Goal: Navigation & Orientation: Find specific page/section

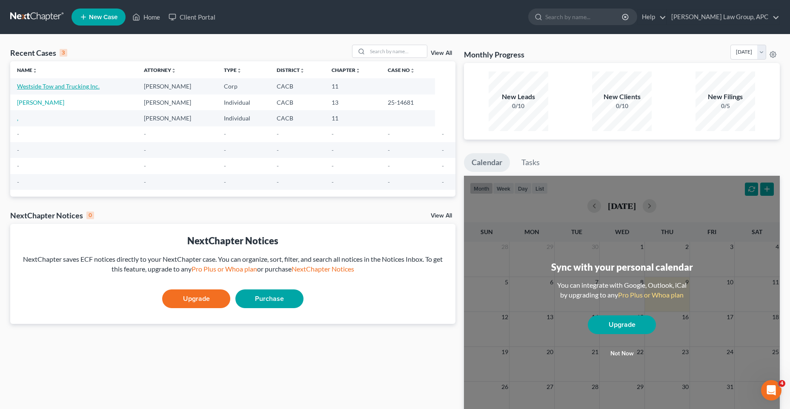
drag, startPoint x: 71, startPoint y: 83, endPoint x: 78, endPoint y: 86, distance: 7.4
click at [71, 83] on link "Westside Tow and Trucking Inc." at bounding box center [58, 86] width 83 height 7
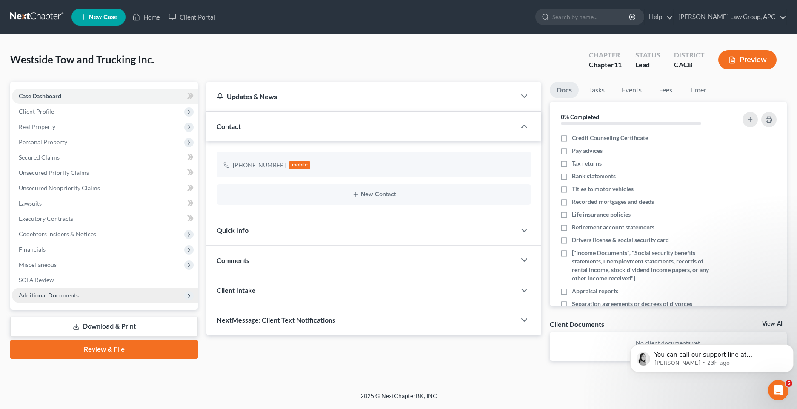
click at [59, 299] on span "Additional Documents" at bounding box center [105, 295] width 186 height 15
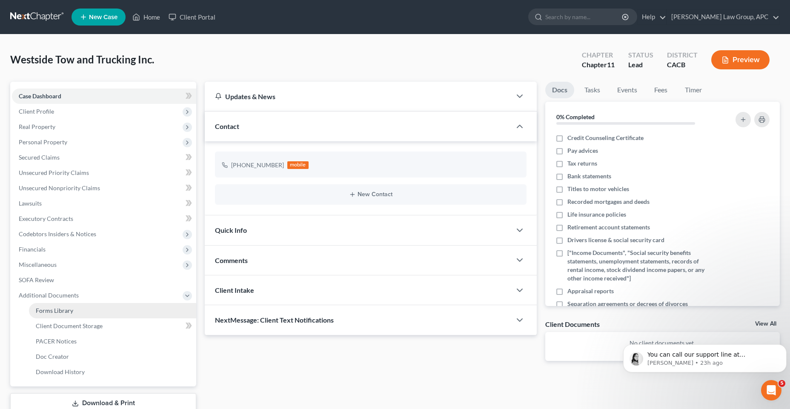
click at [162, 310] on link "Forms Library" at bounding box center [112, 310] width 167 height 15
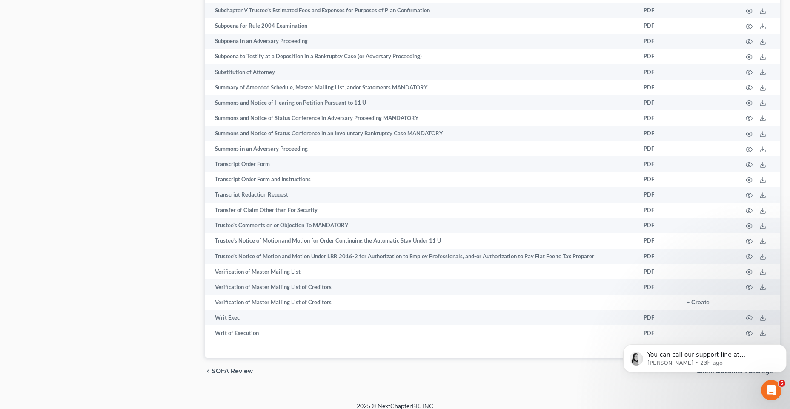
scroll to position [4348, 0]
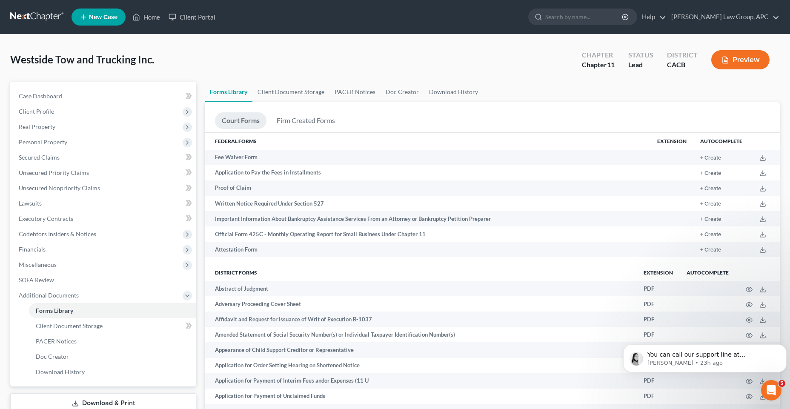
scroll to position [0, 0]
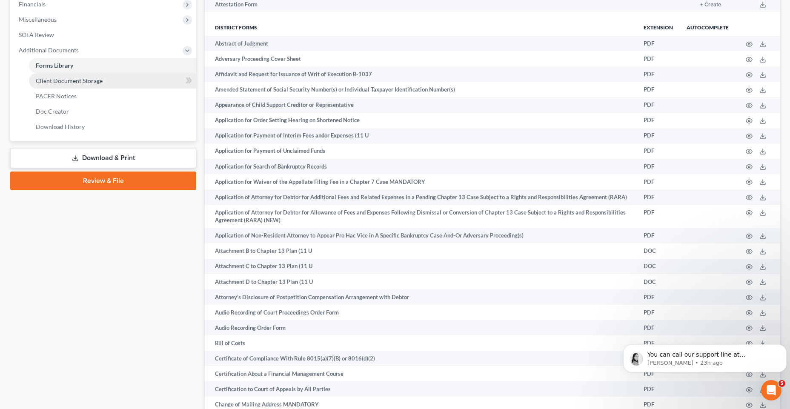
click at [95, 83] on span "Client Document Storage" at bounding box center [69, 80] width 67 height 7
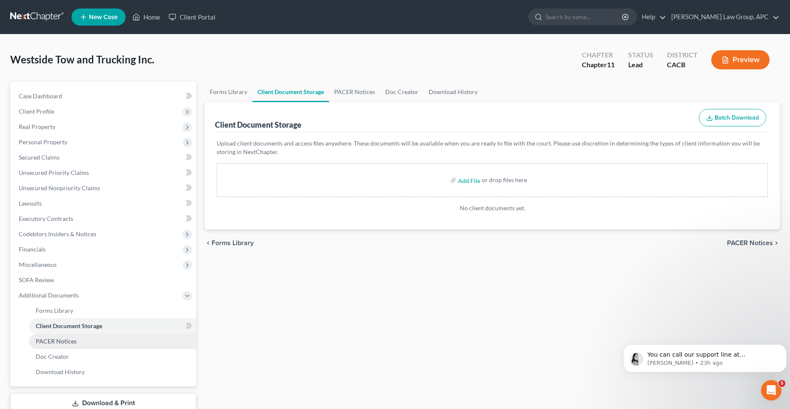
click at [47, 341] on span "PACER Notices" at bounding box center [56, 340] width 41 height 7
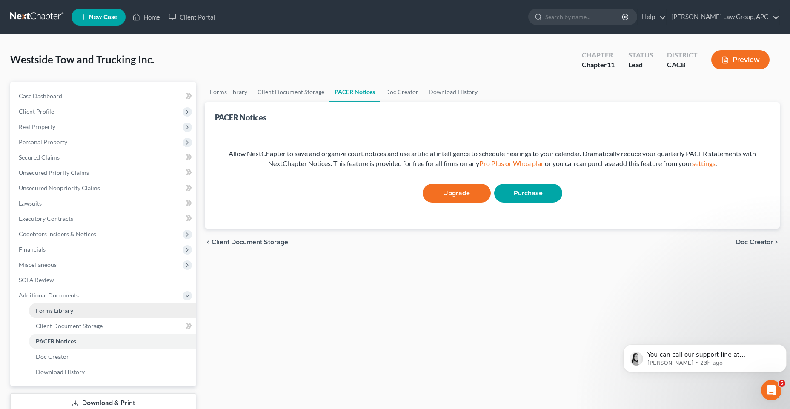
click at [52, 314] on link "Forms Library" at bounding box center [112, 310] width 167 height 15
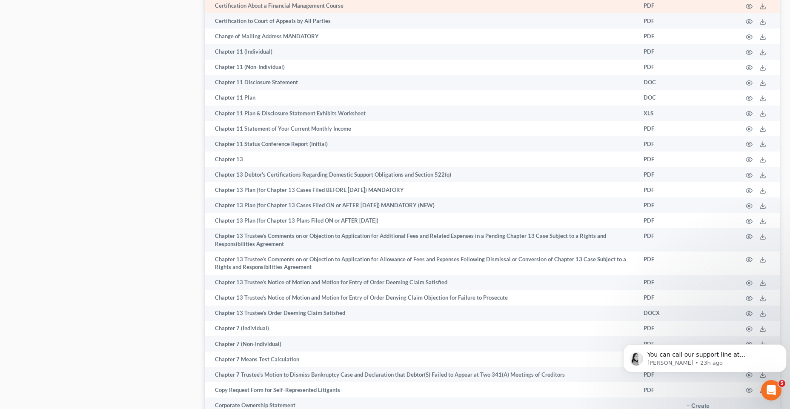
scroll to position [829, 0]
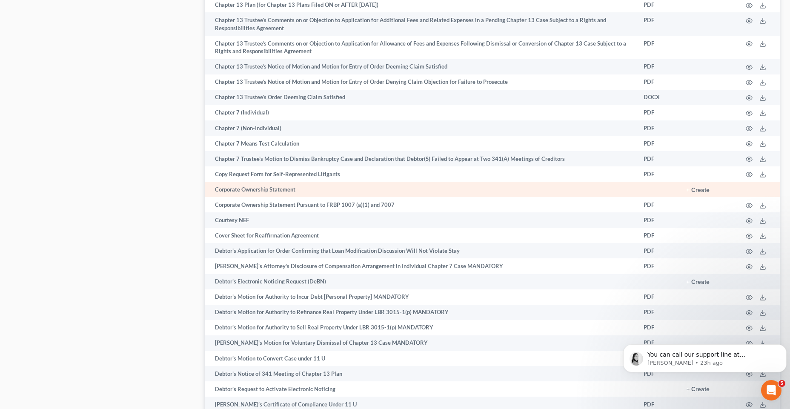
click at [255, 189] on td "Corporate Ownership Statement" at bounding box center [421, 189] width 432 height 15
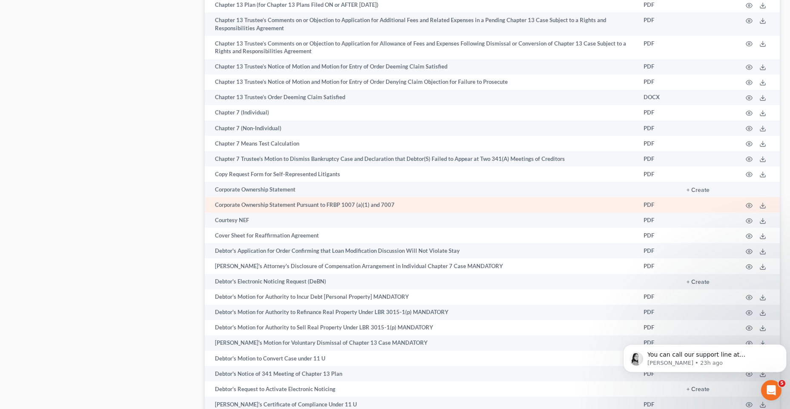
click at [650, 205] on td "PDF" at bounding box center [658, 204] width 43 height 15
click at [762, 205] on icon at bounding box center [762, 205] width 7 height 7
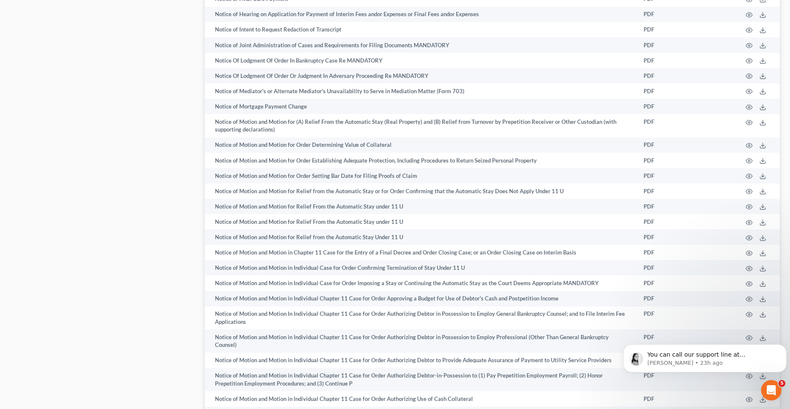
scroll to position [2301, 0]
click at [149, 251] on div "Case Dashboard Payments Invoices Payments Payments Credit Report Client Profile" at bounding box center [103, 106] width 194 height 4651
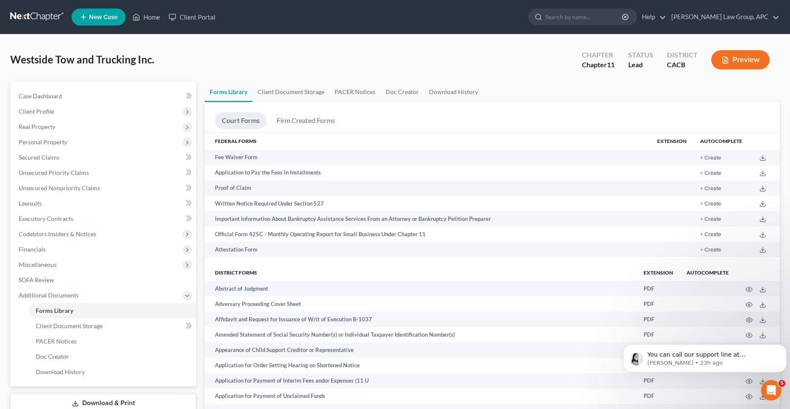
scroll to position [0, 0]
click at [286, 120] on link "Firm Created Forms" at bounding box center [306, 120] width 72 height 17
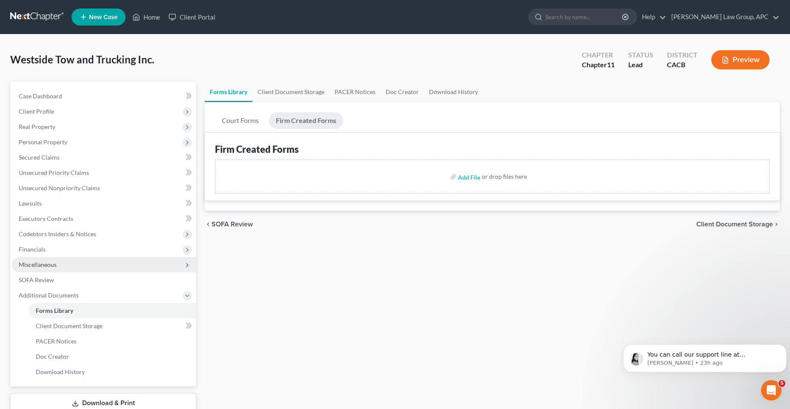
click at [50, 267] on span "Miscellaneous" at bounding box center [38, 264] width 38 height 7
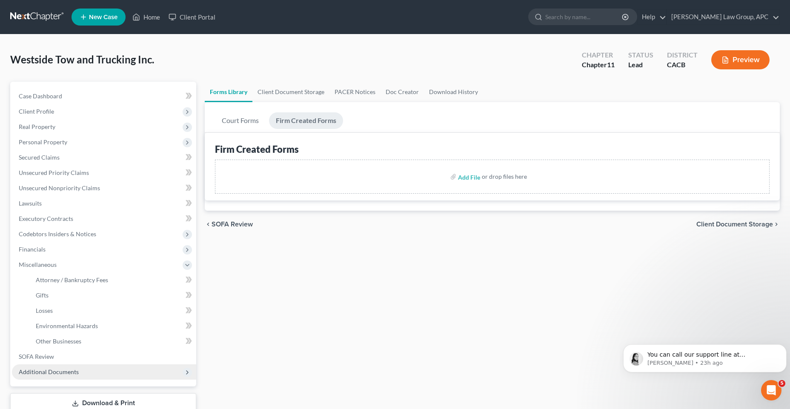
click at [73, 373] on span "Additional Documents" at bounding box center [49, 371] width 60 height 7
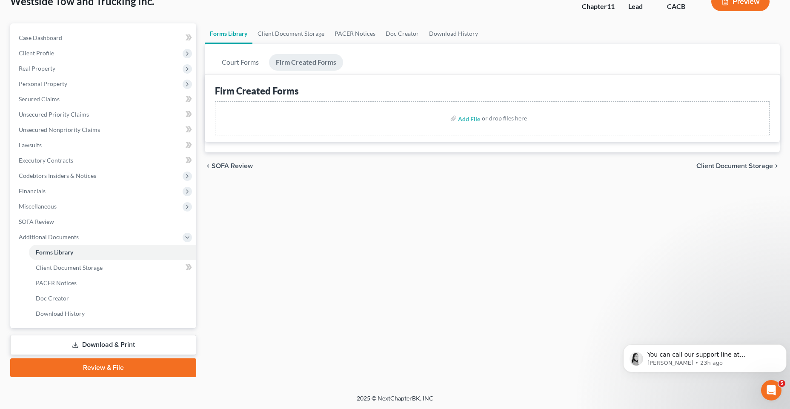
scroll to position [59, 0]
click at [73, 179] on span "Codebtors Insiders & Notices" at bounding box center [104, 175] width 184 height 15
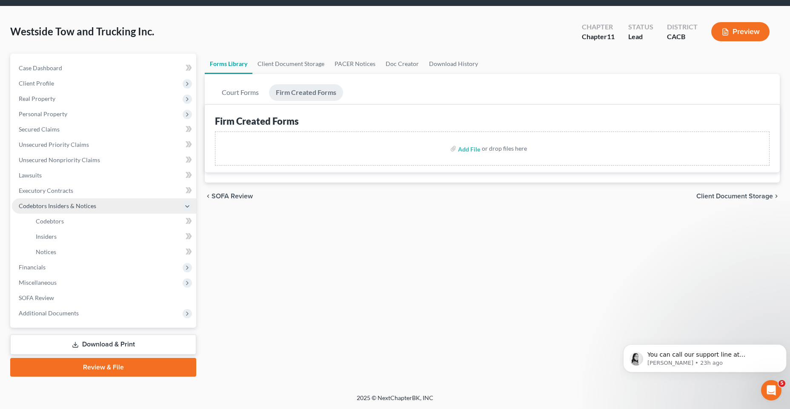
scroll to position [28, 0]
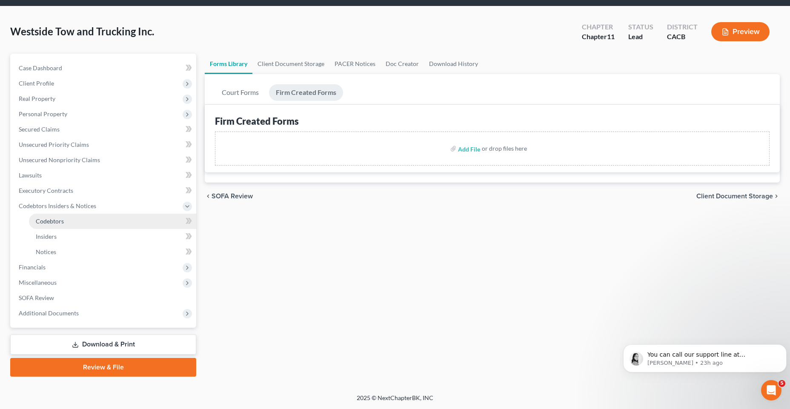
click at [70, 225] on link "Codebtors" at bounding box center [112, 221] width 167 height 15
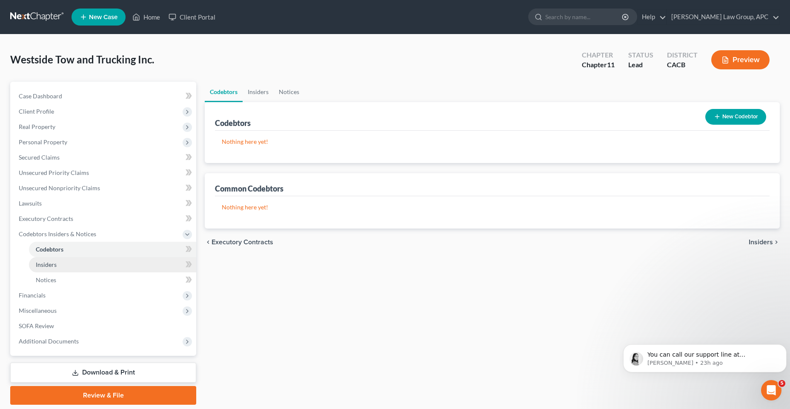
click at [63, 270] on link "Insiders" at bounding box center [112, 264] width 167 height 15
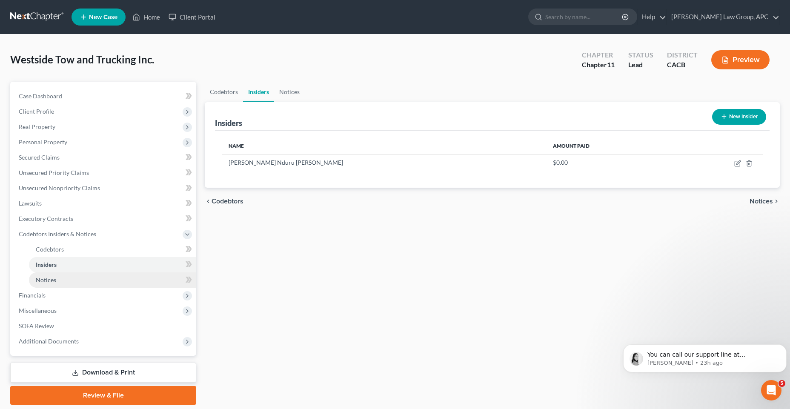
click at [57, 284] on link "Notices" at bounding box center [112, 279] width 167 height 15
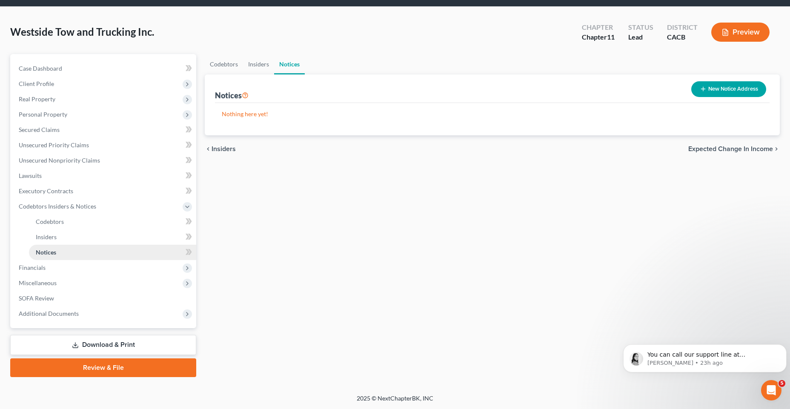
scroll to position [28, 0]
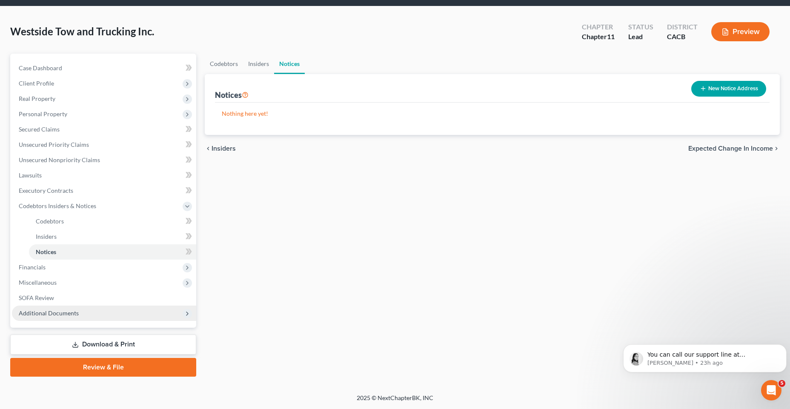
click at [51, 313] on span "Additional Documents" at bounding box center [49, 312] width 60 height 7
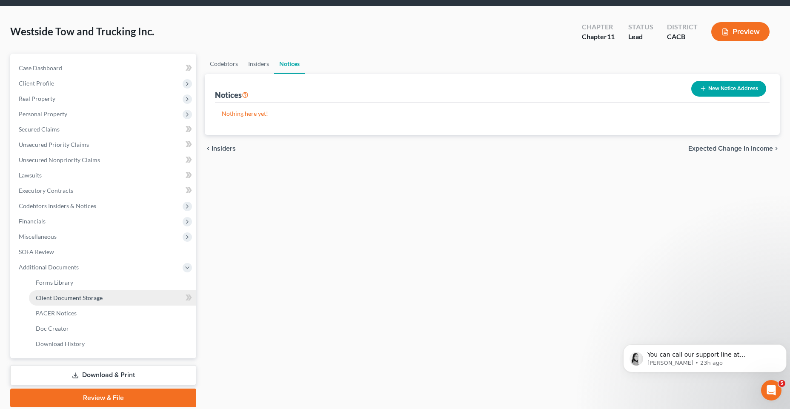
click at [88, 299] on span "Client Document Storage" at bounding box center [69, 297] width 67 height 7
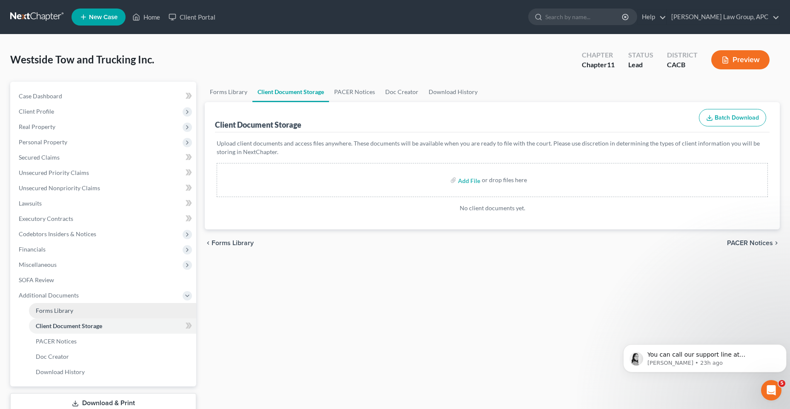
click at [89, 316] on link "Forms Library" at bounding box center [112, 310] width 167 height 15
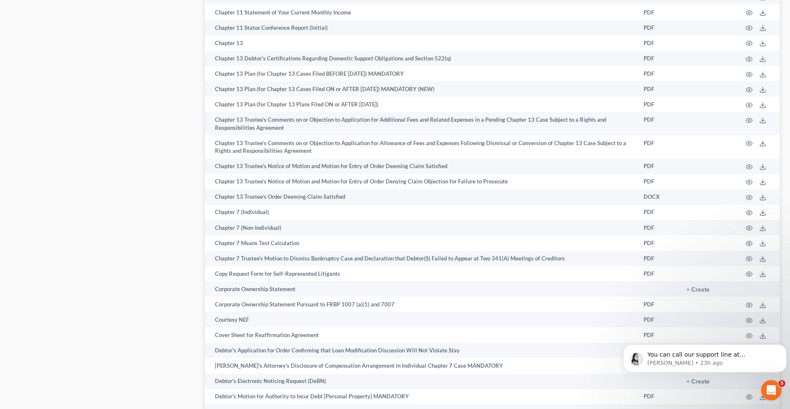
scroll to position [729, 0]
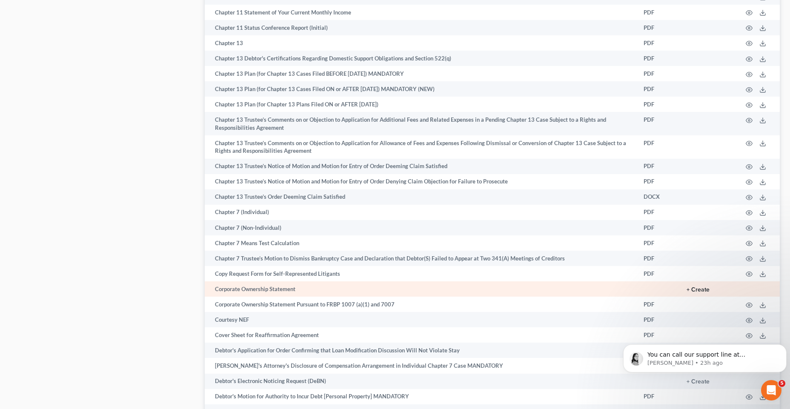
click at [692, 290] on button "+ Create" at bounding box center [697, 290] width 23 height 6
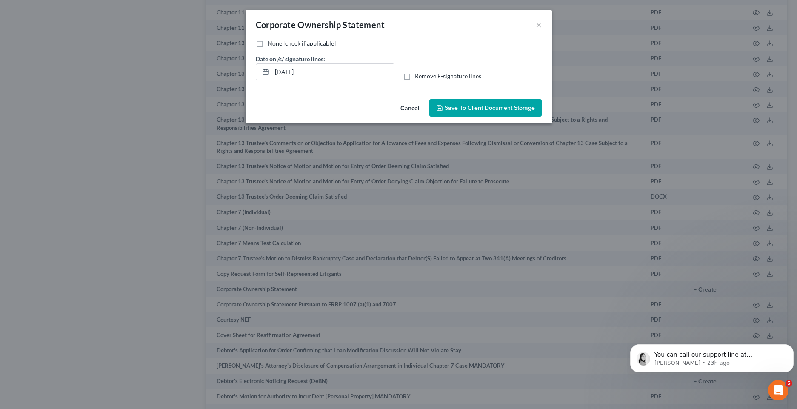
click at [442, 110] on icon "button" at bounding box center [439, 108] width 5 height 5
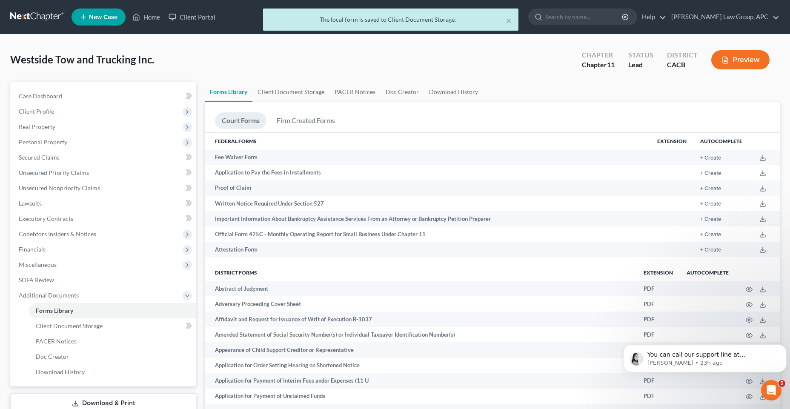
scroll to position [0, 0]
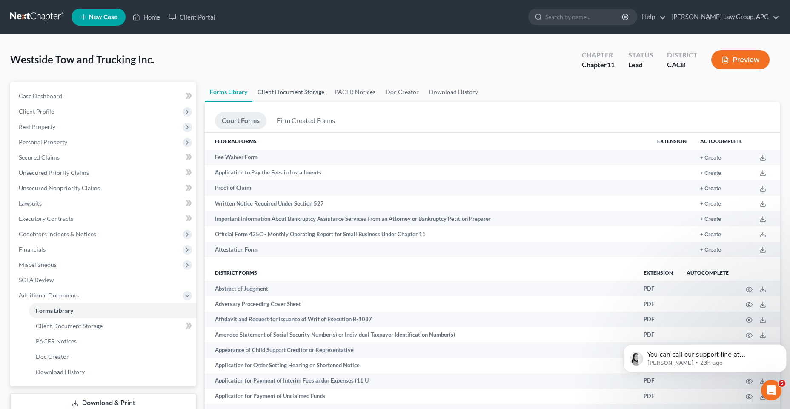
click at [277, 92] on link "Client Document Storage" at bounding box center [290, 92] width 77 height 20
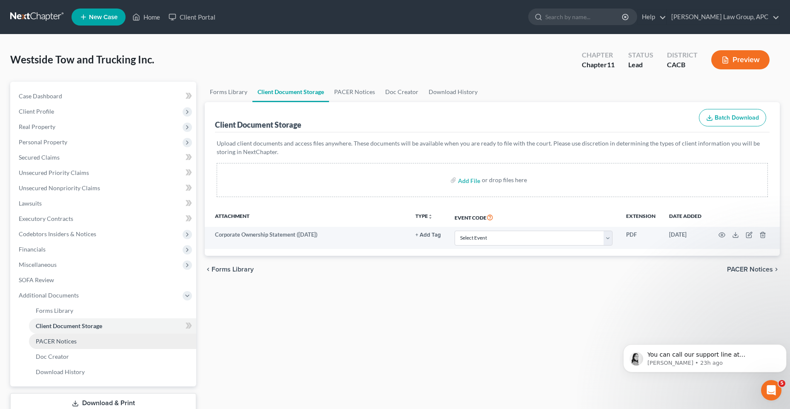
click at [77, 348] on link "PACER Notices" at bounding box center [112, 341] width 167 height 15
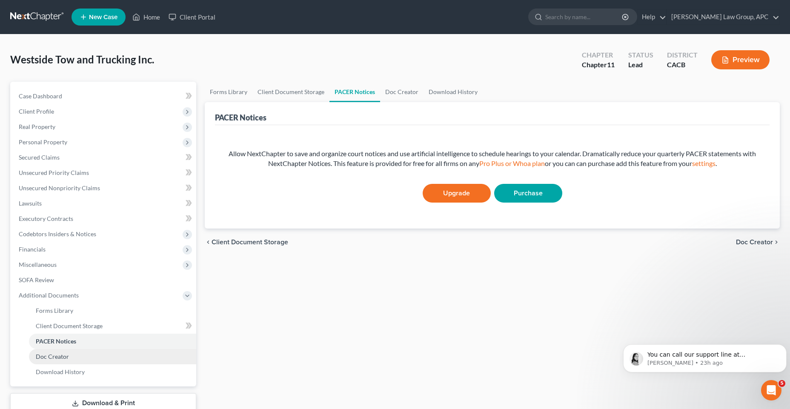
click at [72, 361] on link "Doc Creator" at bounding box center [112, 356] width 167 height 15
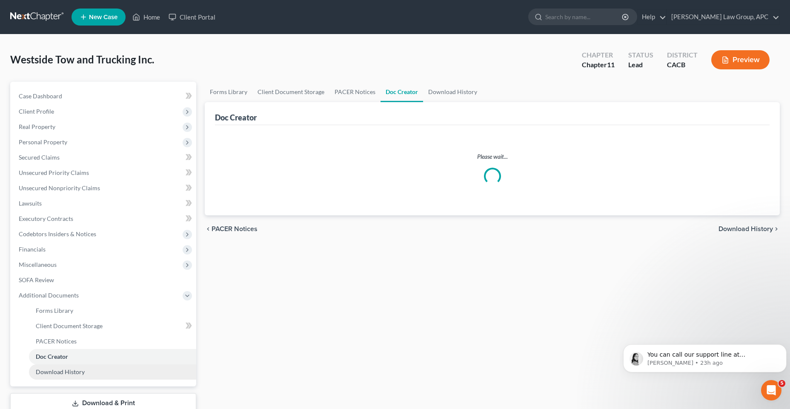
click at [71, 374] on span "Download History" at bounding box center [60, 371] width 49 height 7
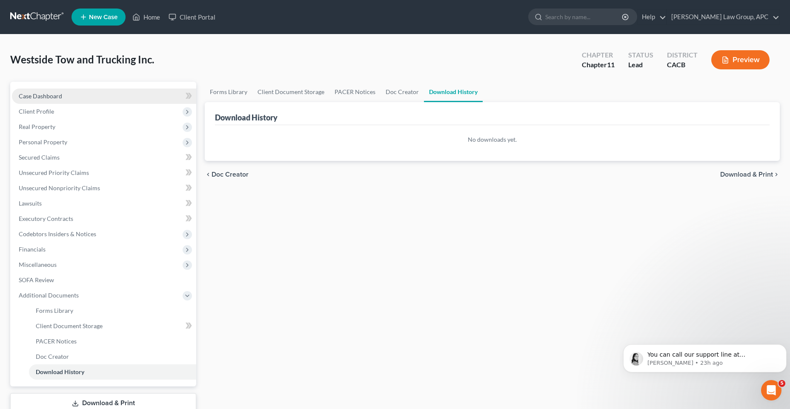
click at [61, 99] on span "Case Dashboard" at bounding box center [40, 95] width 43 height 7
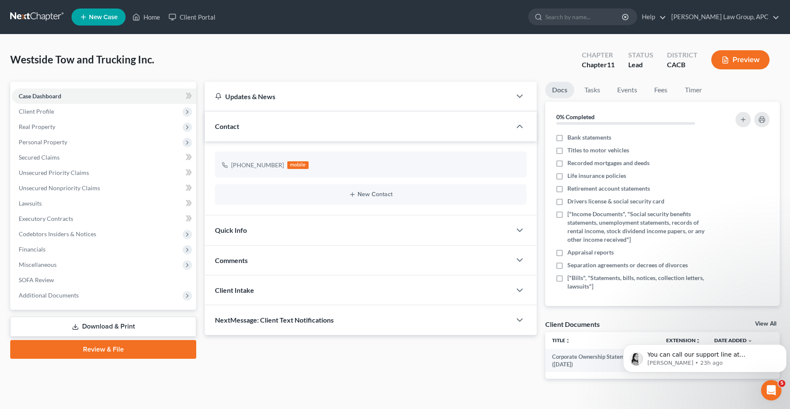
scroll to position [39, 0]
click at [70, 114] on span "Client Profile" at bounding box center [104, 111] width 184 height 15
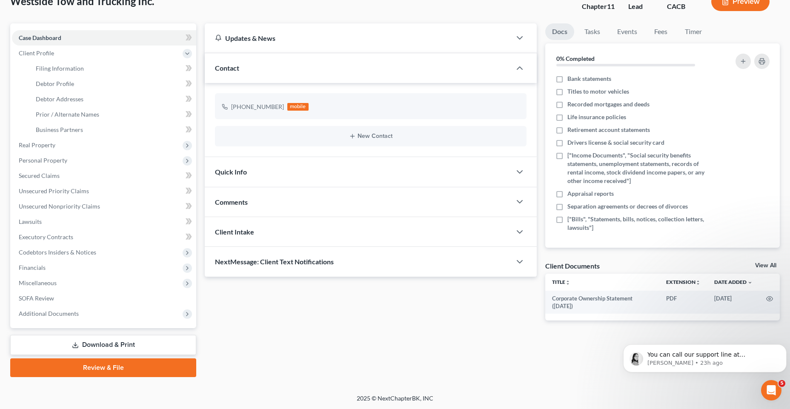
scroll to position [59, 0]
